Goal: Check status: Check status

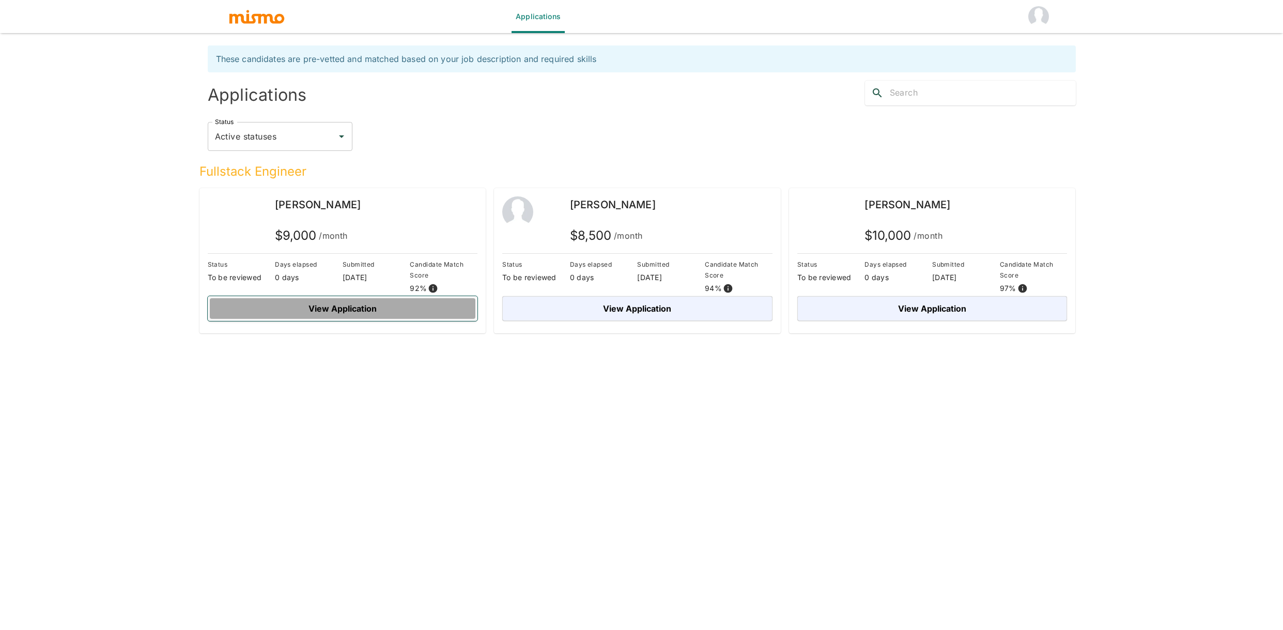
click at [357, 304] on button "View Application" at bounding box center [343, 308] width 270 height 25
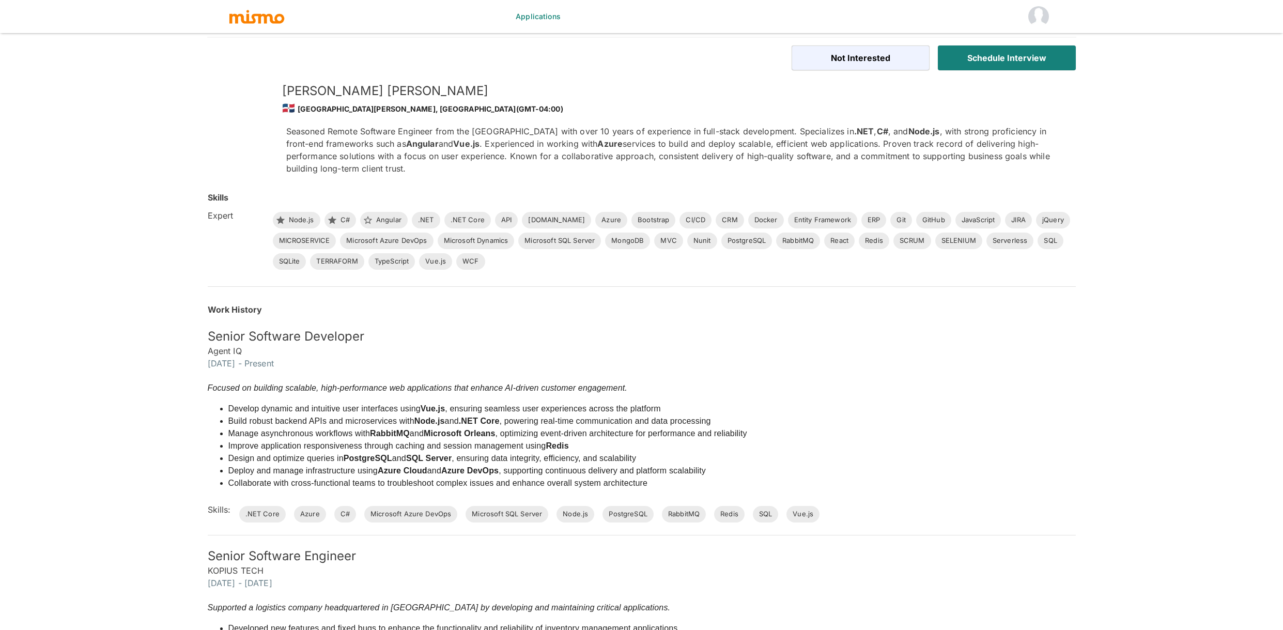
scroll to position [1084, 0]
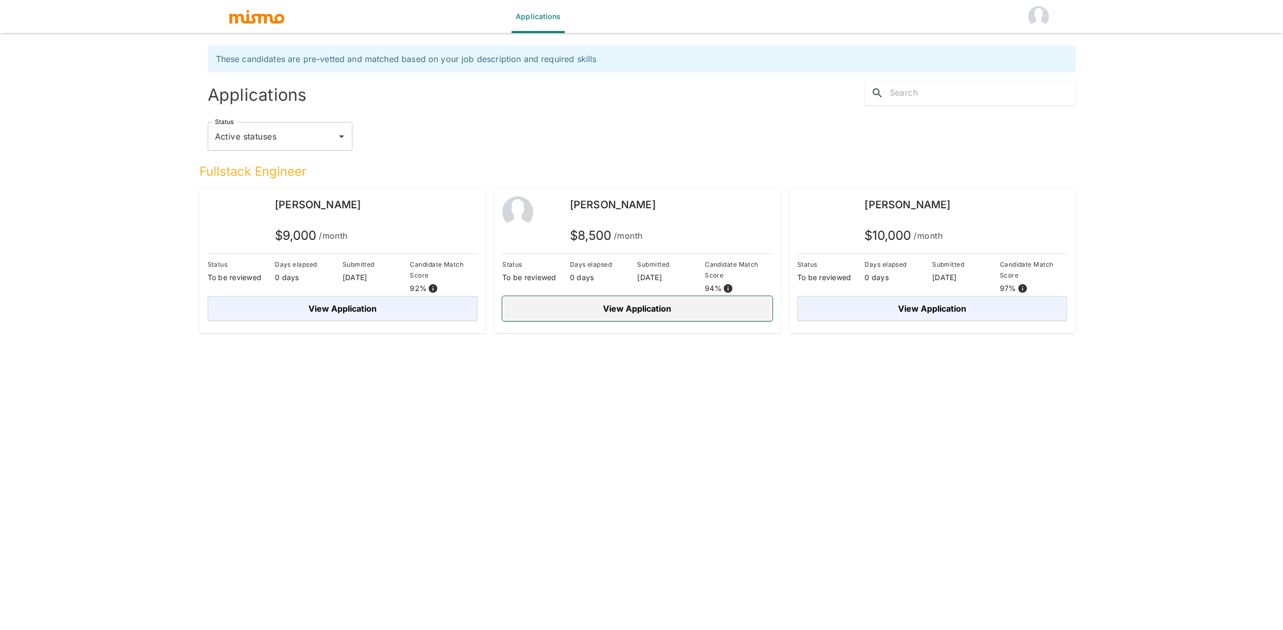
click at [653, 314] on button "View Application" at bounding box center [637, 308] width 270 height 25
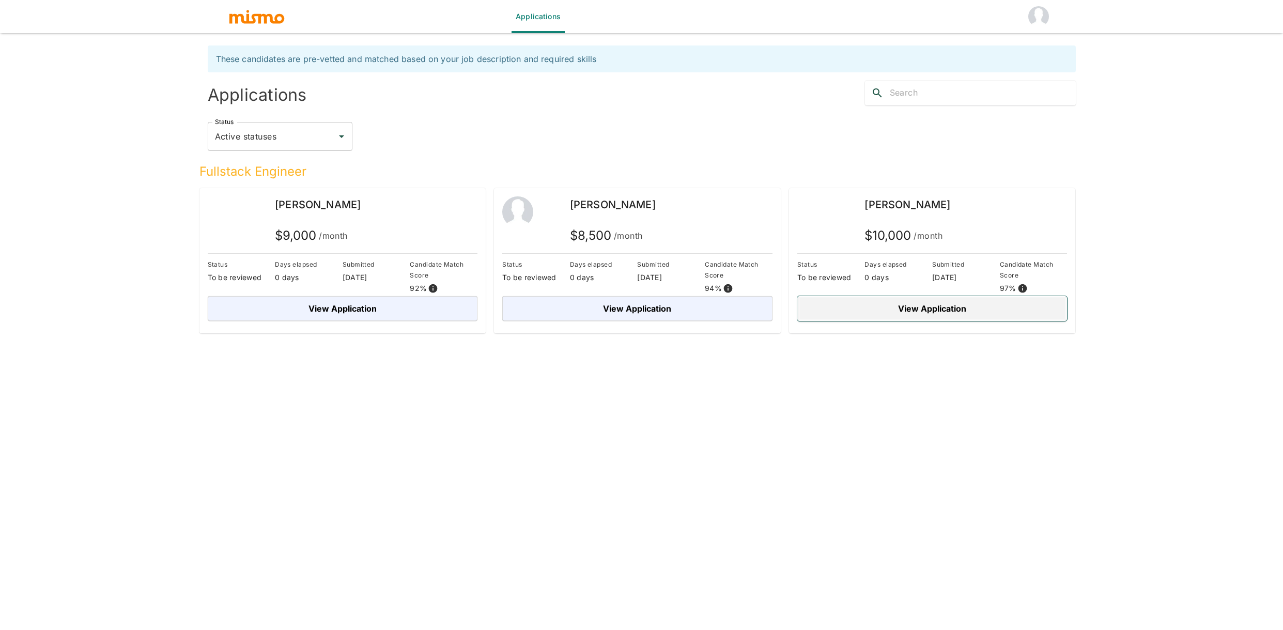
click at [906, 314] on button "View Application" at bounding box center [932, 308] width 270 height 25
click at [497, 110] on div "Status Active statuses Status" at bounding box center [637, 132] width 876 height 54
